Goal: Task Accomplishment & Management: Manage account settings

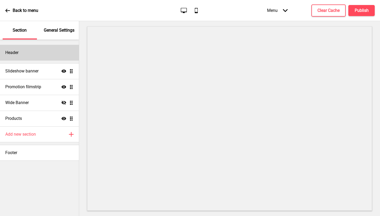
click at [54, 60] on div "Header" at bounding box center [39, 53] width 79 height 16
select select "Arvo"
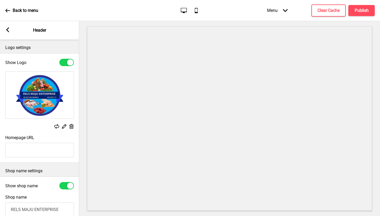
click at [7, 28] on rect at bounding box center [7, 29] width 5 height 5
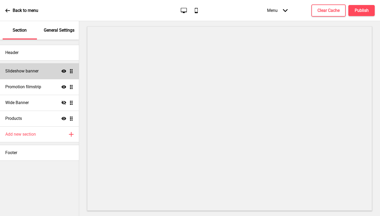
click at [42, 67] on div "Slideshow banner Show Drag" at bounding box center [39, 71] width 79 height 16
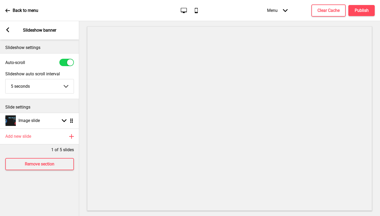
click at [4, 31] on div "Arrow left Slideshow banner" at bounding box center [39, 30] width 79 height 18
click at [6, 30] on rect at bounding box center [7, 29] width 5 height 5
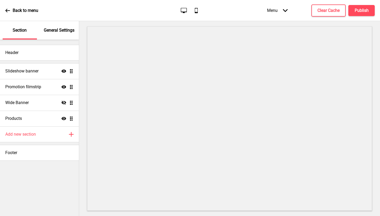
click at [62, 29] on p "General Settings" at bounding box center [59, 30] width 31 height 6
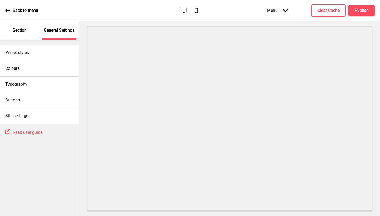
click at [27, 31] on p "Section" at bounding box center [20, 30] width 14 height 6
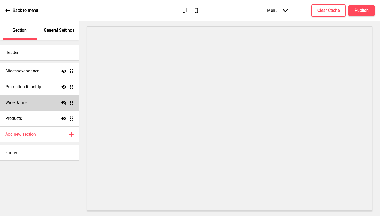
click at [41, 99] on div "Wide Banner Hide Drag" at bounding box center [39, 103] width 79 height 16
select select "large"
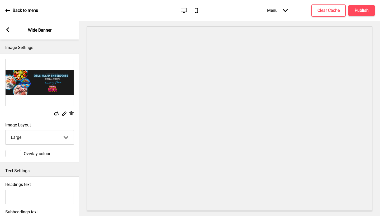
click at [48, 79] on img at bounding box center [40, 82] width 68 height 47
click at [10, 32] on rect at bounding box center [7, 29] width 5 height 5
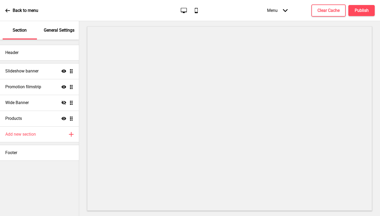
click at [132, 18] on div "Back to menu Desktop Mobile Menu Arrow down Product Page Store Information Chec…" at bounding box center [190, 10] width 380 height 21
